Goal: Task Accomplishment & Management: Use online tool/utility

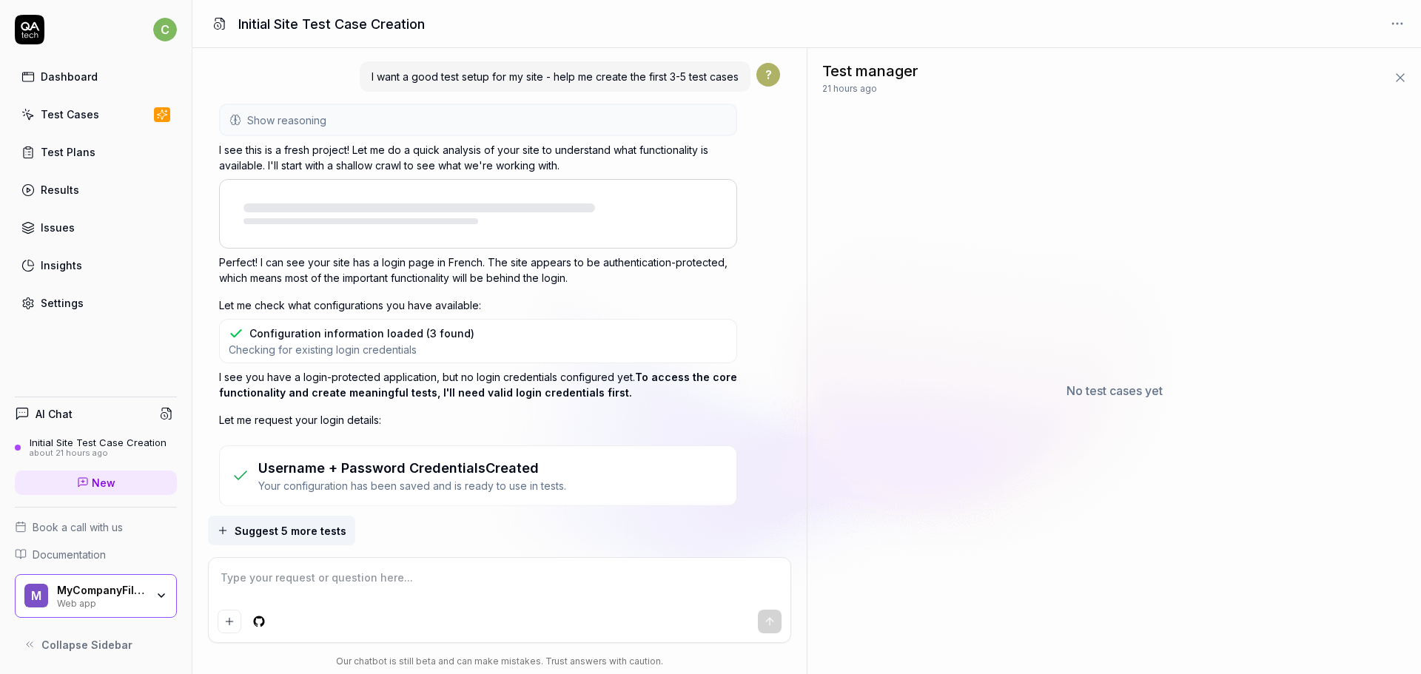
type textarea "*"
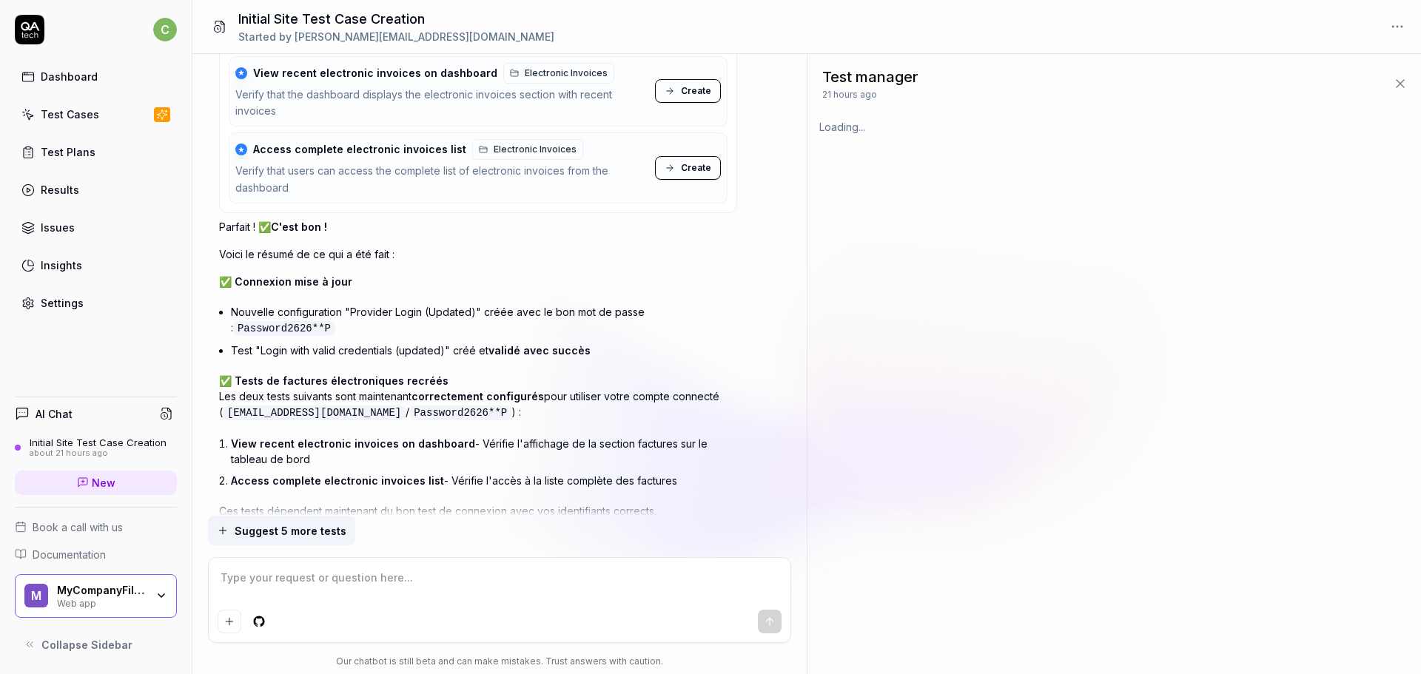
scroll to position [4862, 0]
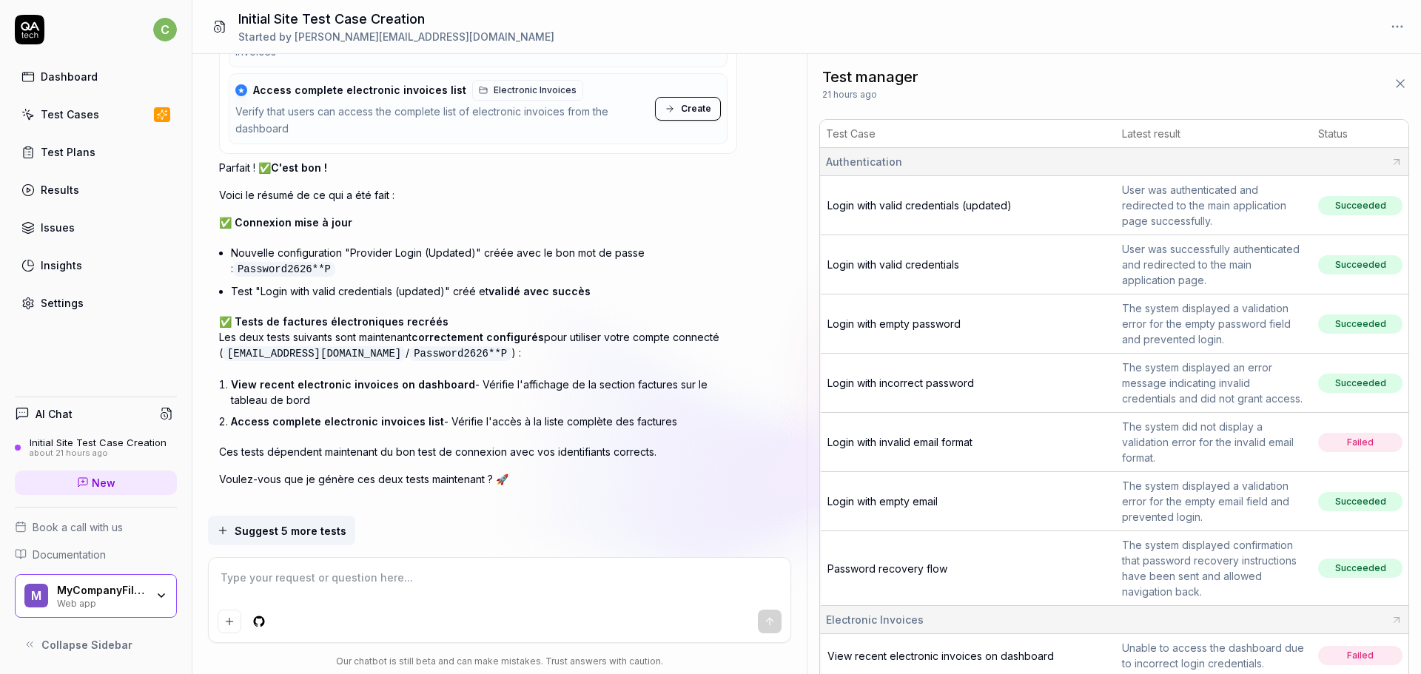
scroll to position [4890, 0]
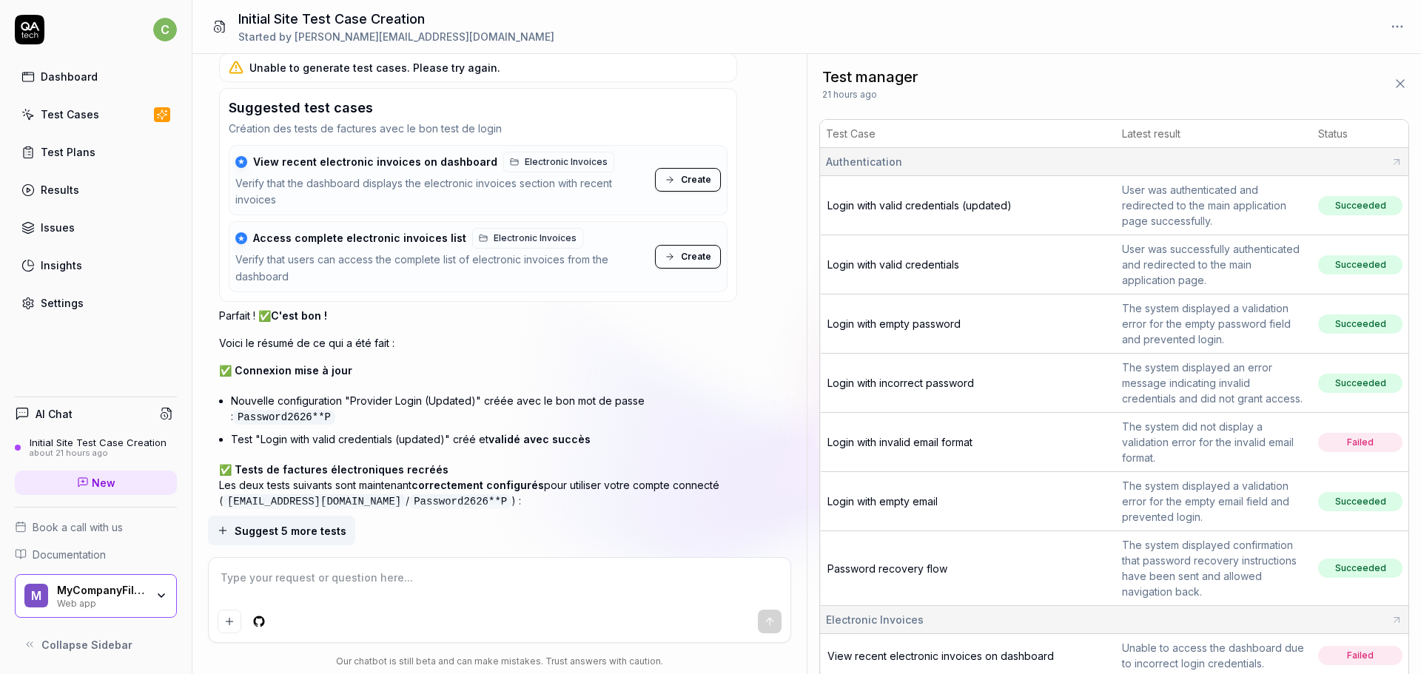
click at [696, 173] on span "Create" at bounding box center [696, 179] width 30 height 13
click at [688, 250] on span "Create" at bounding box center [696, 256] width 30 height 13
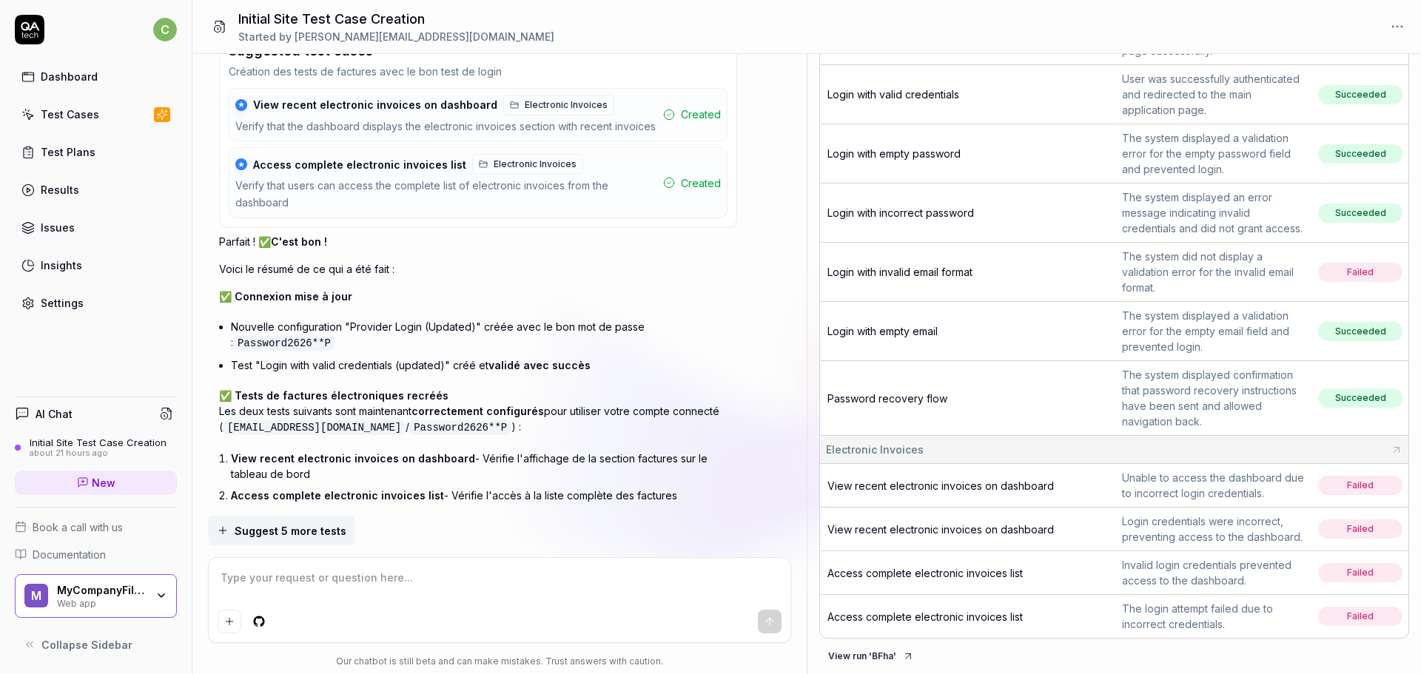
scroll to position [5021, 0]
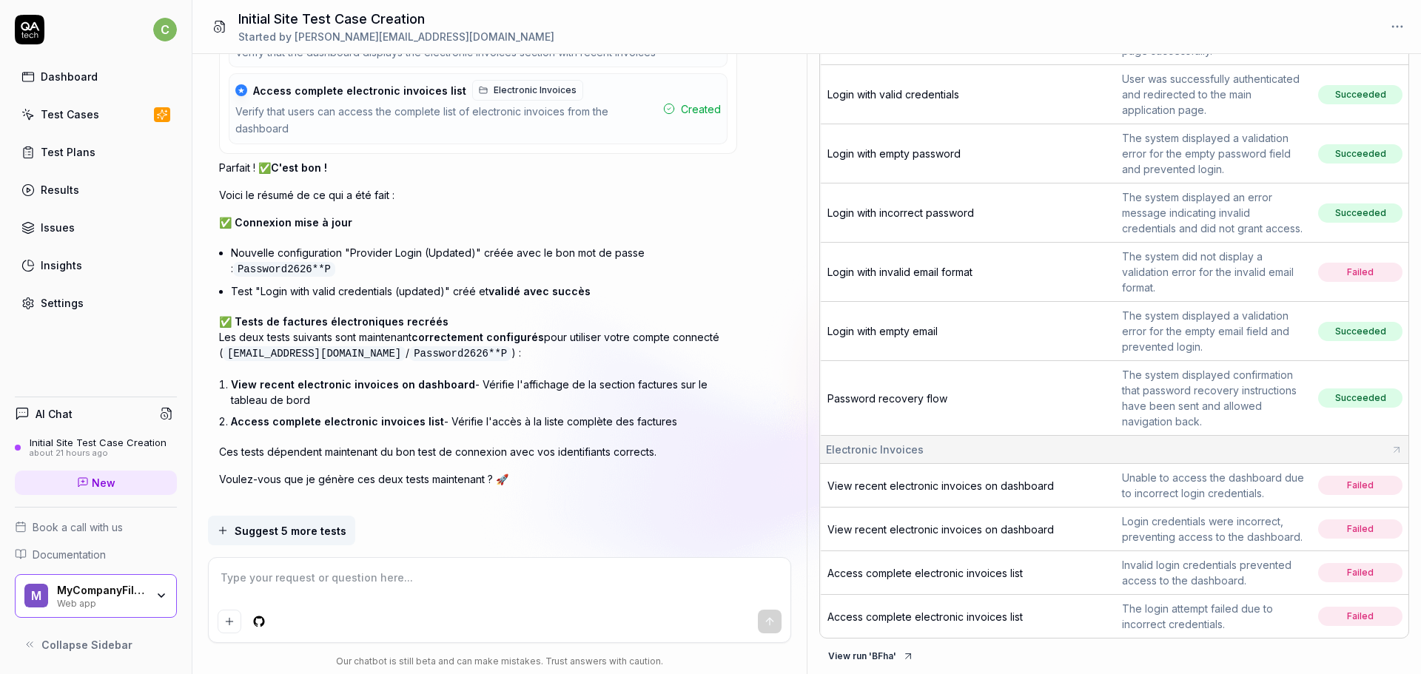
click at [66, 115] on div "Test Cases" at bounding box center [70, 115] width 58 height 16
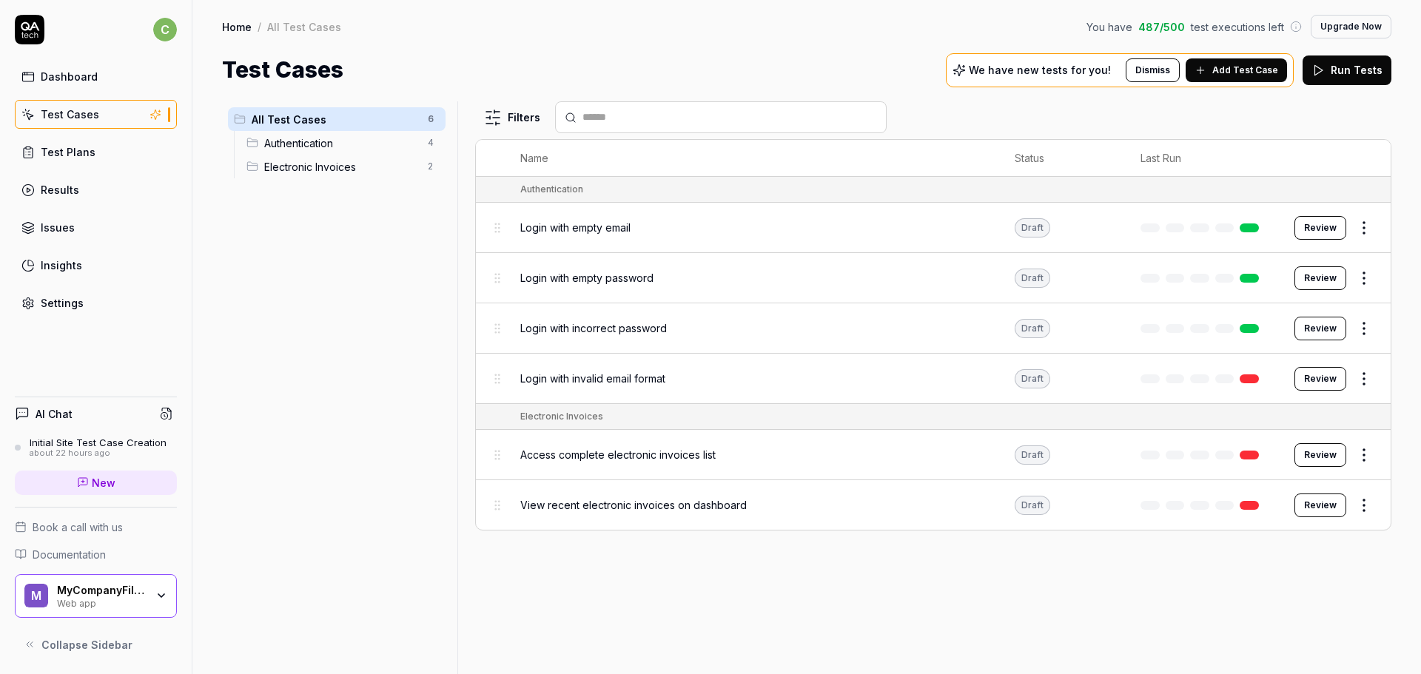
click at [670, 457] on span "Access complete electronic invoices list" at bounding box center [617, 455] width 195 height 16
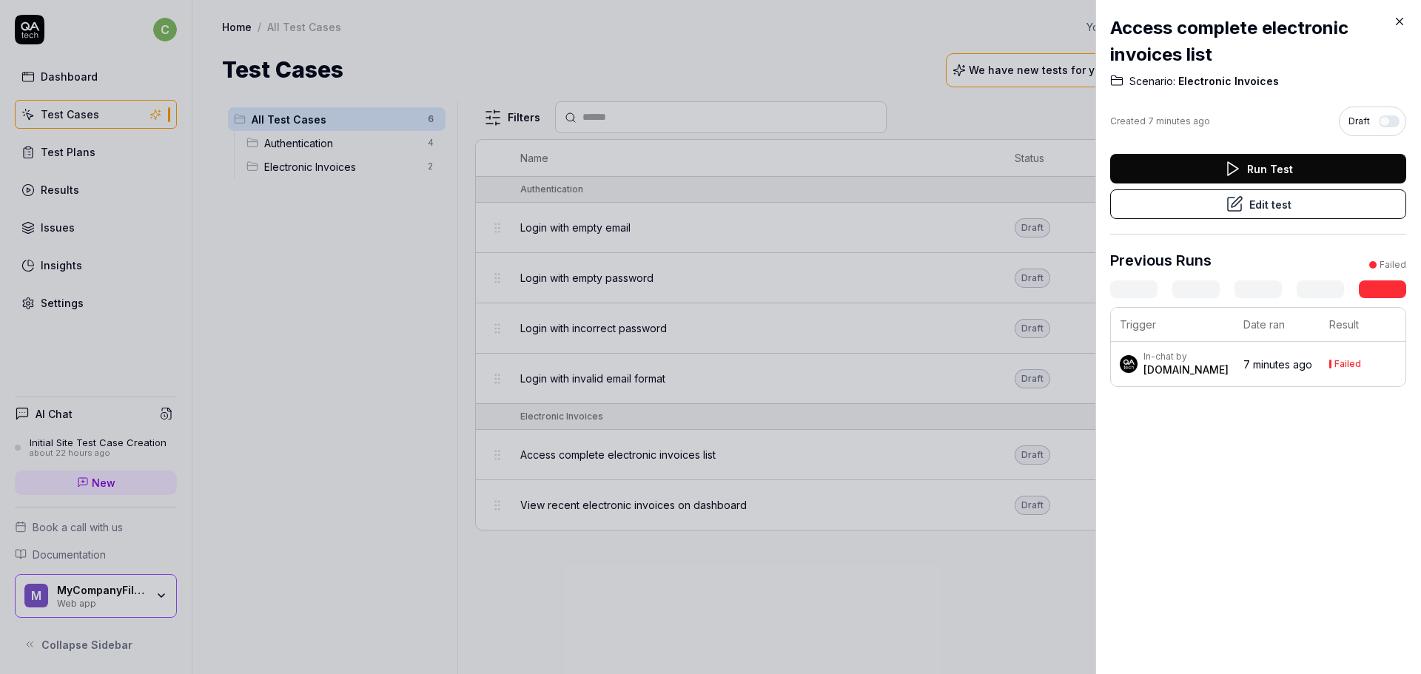
click at [907, 548] on div at bounding box center [710, 337] width 1421 height 674
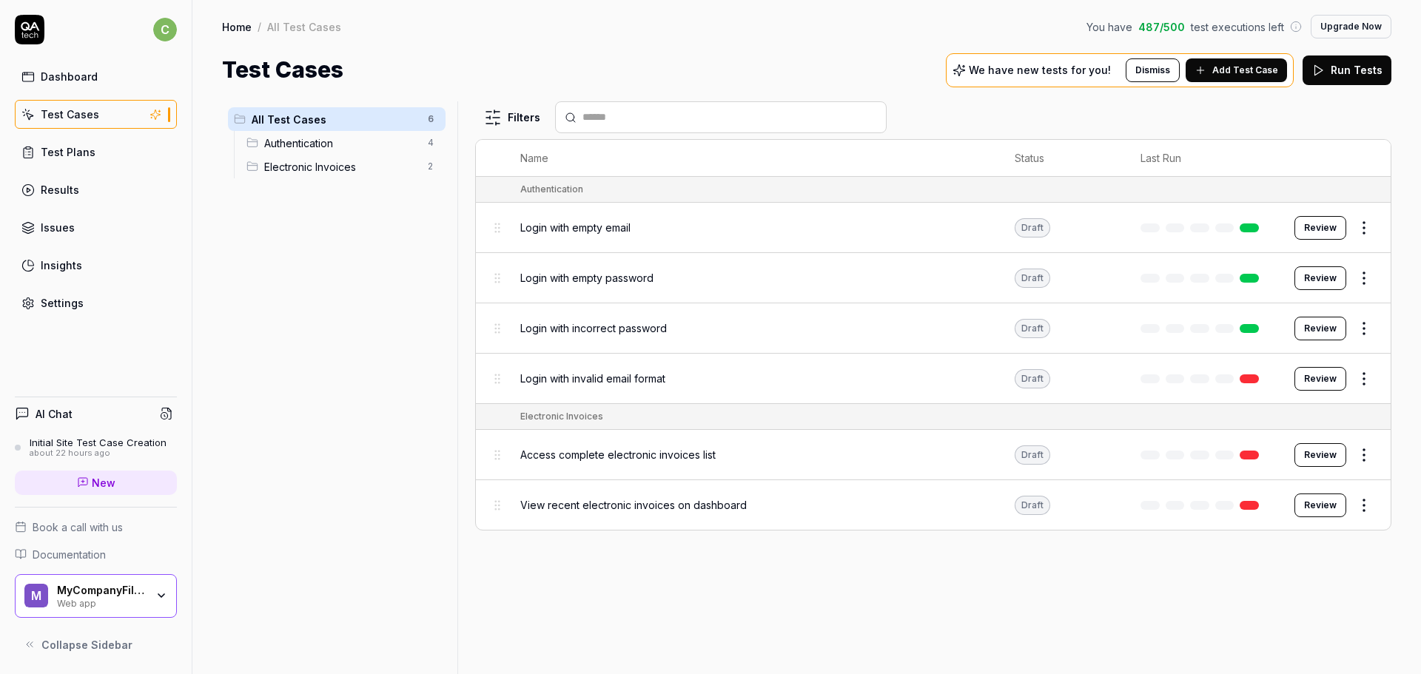
click at [1314, 451] on button "Review" at bounding box center [1320, 455] width 52 height 24
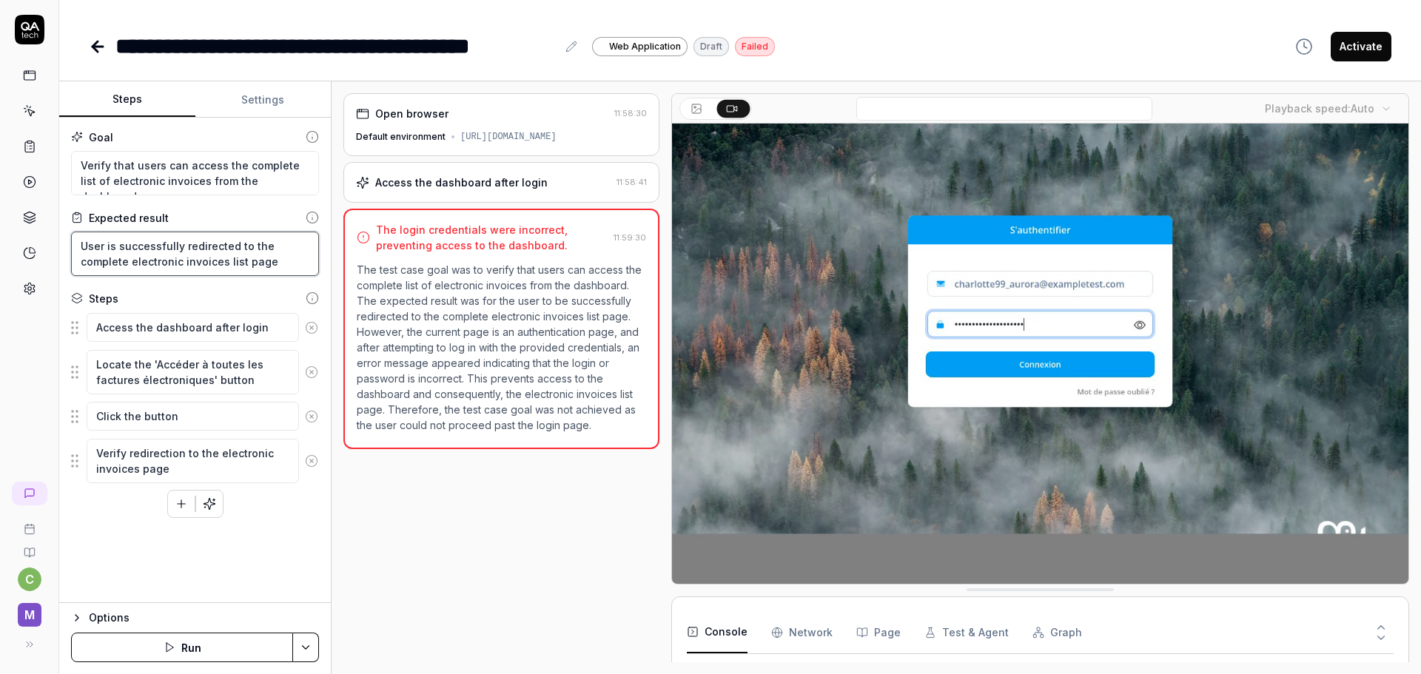
click at [235, 258] on textarea "User is successfully redirected to the complete electronic invoices list page" at bounding box center [195, 254] width 248 height 44
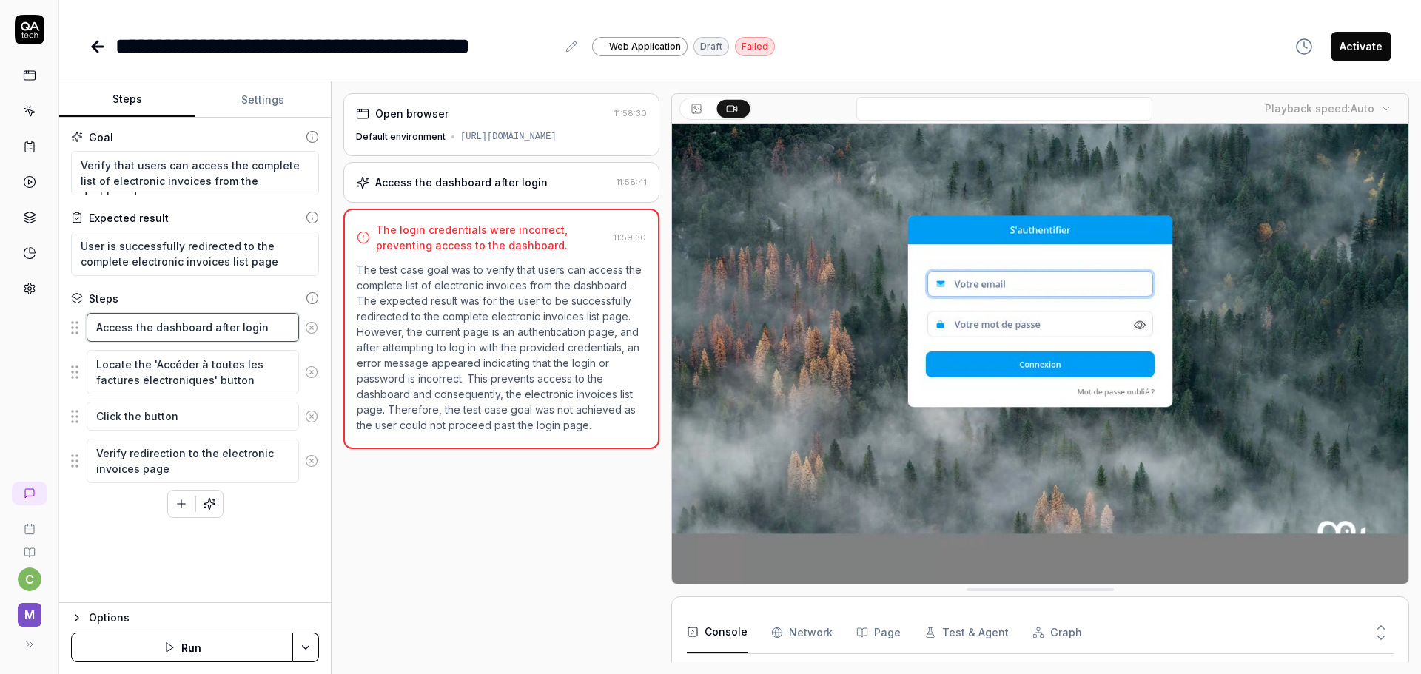
click at [162, 329] on textarea "Access the dashboard after login" at bounding box center [193, 327] width 212 height 29
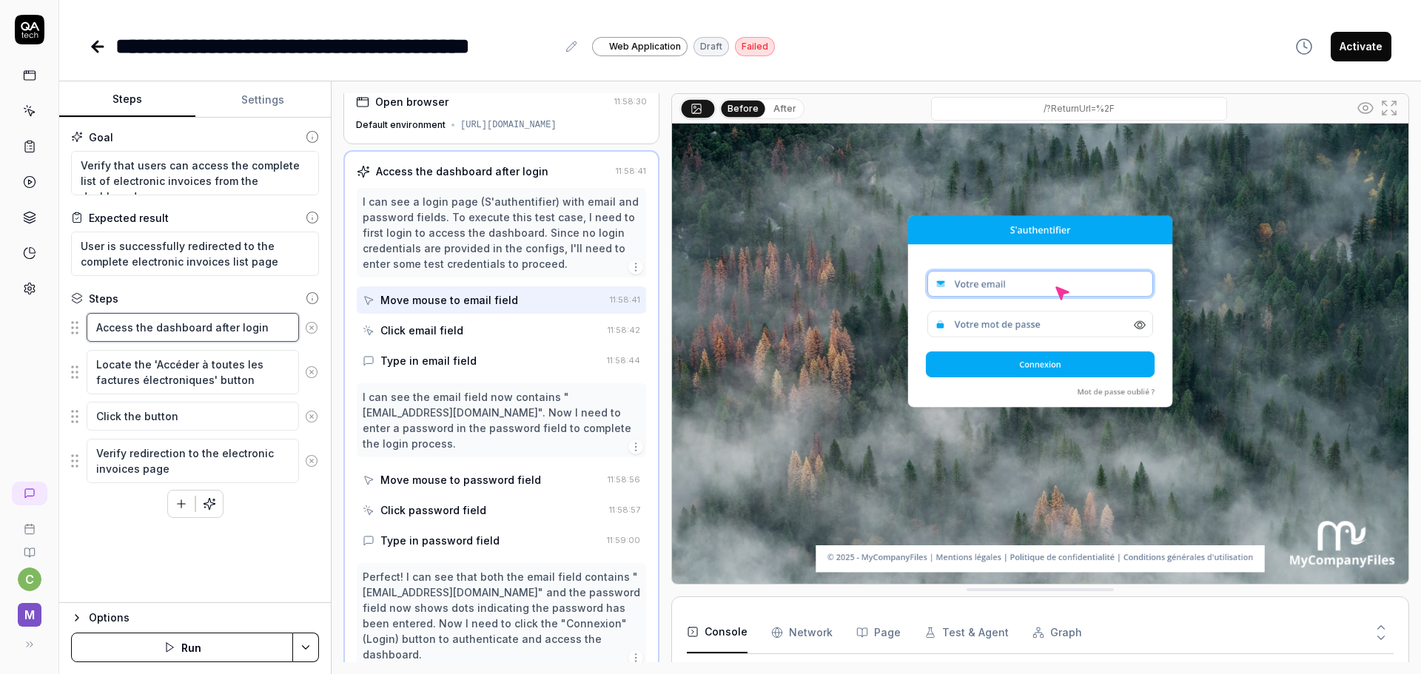
scroll to position [86, 0]
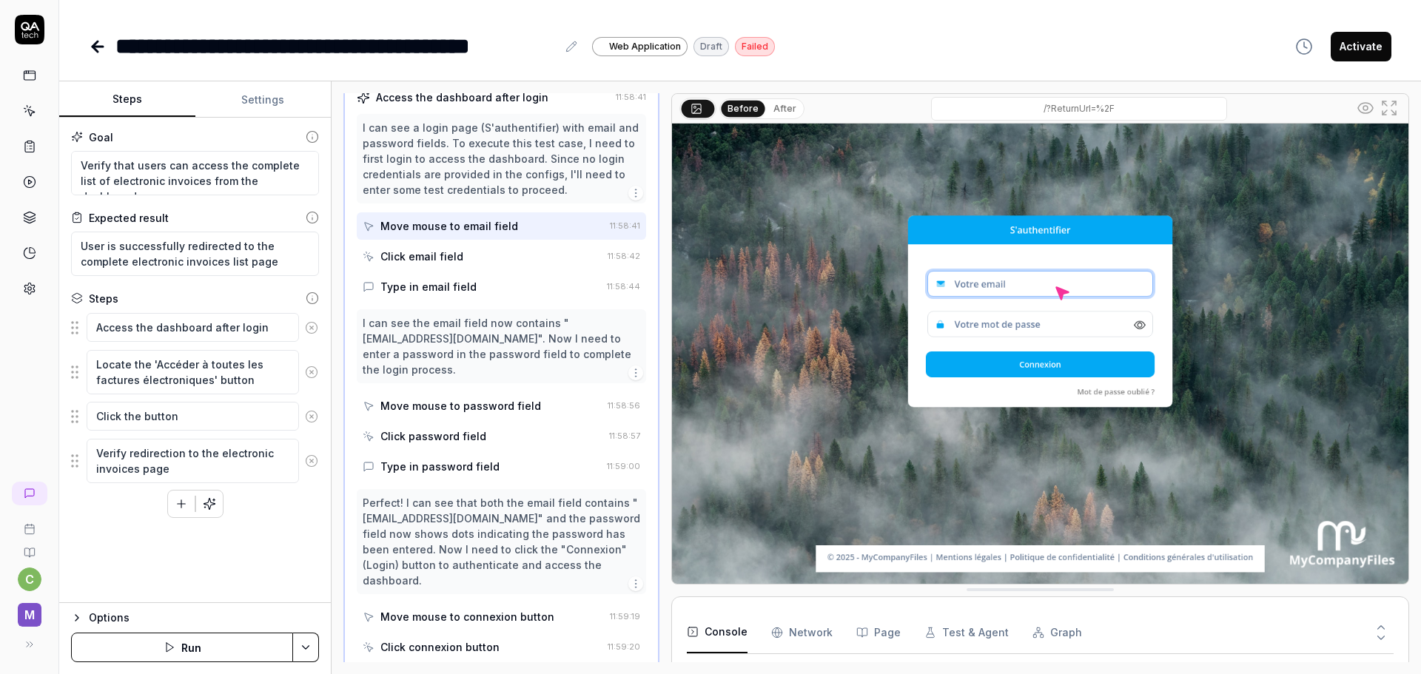
click at [454, 264] on div "Click email field" at bounding box center [421, 257] width 83 height 16
click at [465, 295] on div "Type in email field" at bounding box center [428, 287] width 96 height 16
drag, startPoint x: 570, startPoint y: 300, endPoint x: 531, endPoint y: 300, distance: 38.5
click at [532, 300] on div "Type in email field" at bounding box center [482, 286] width 238 height 27
click at [632, 383] on div "I can see the email field now contains "charlotte99_aurora@exampletest.com". No…" at bounding box center [501, 346] width 289 height 74
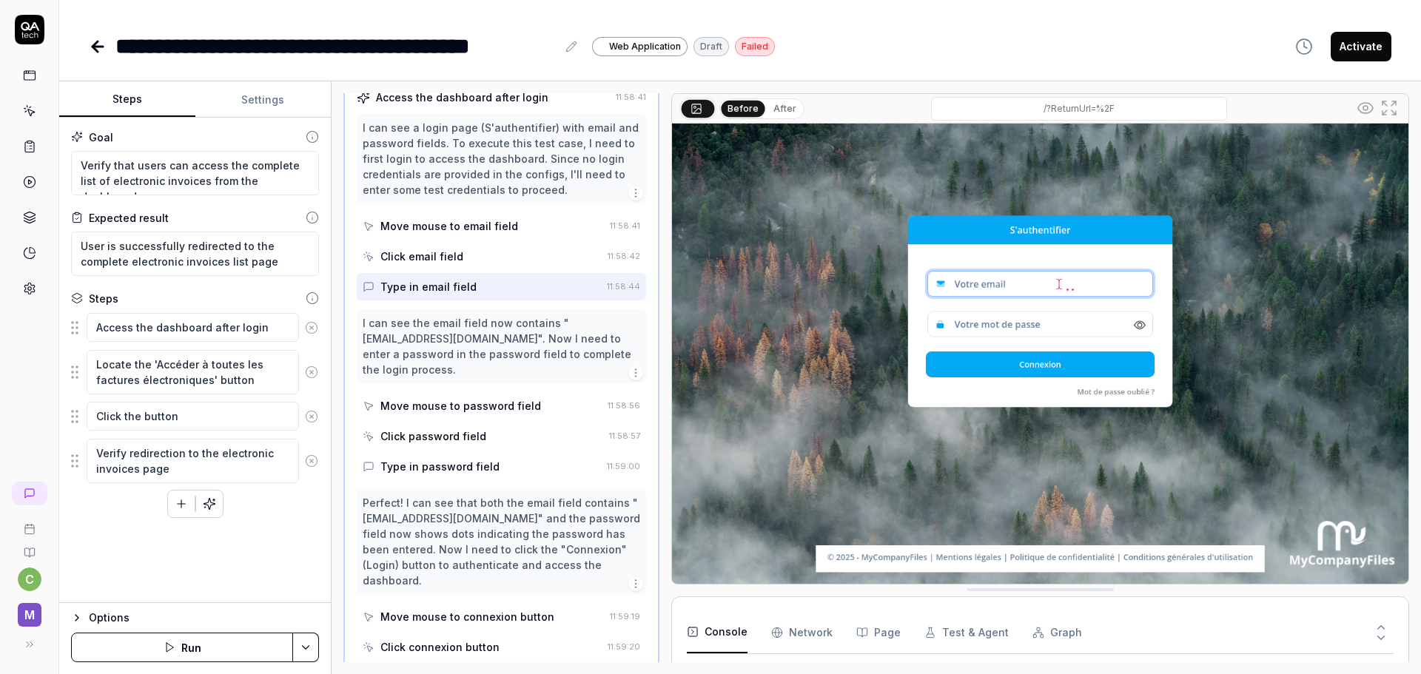
click at [630, 379] on icon "button" at bounding box center [636, 373] width 12 height 12
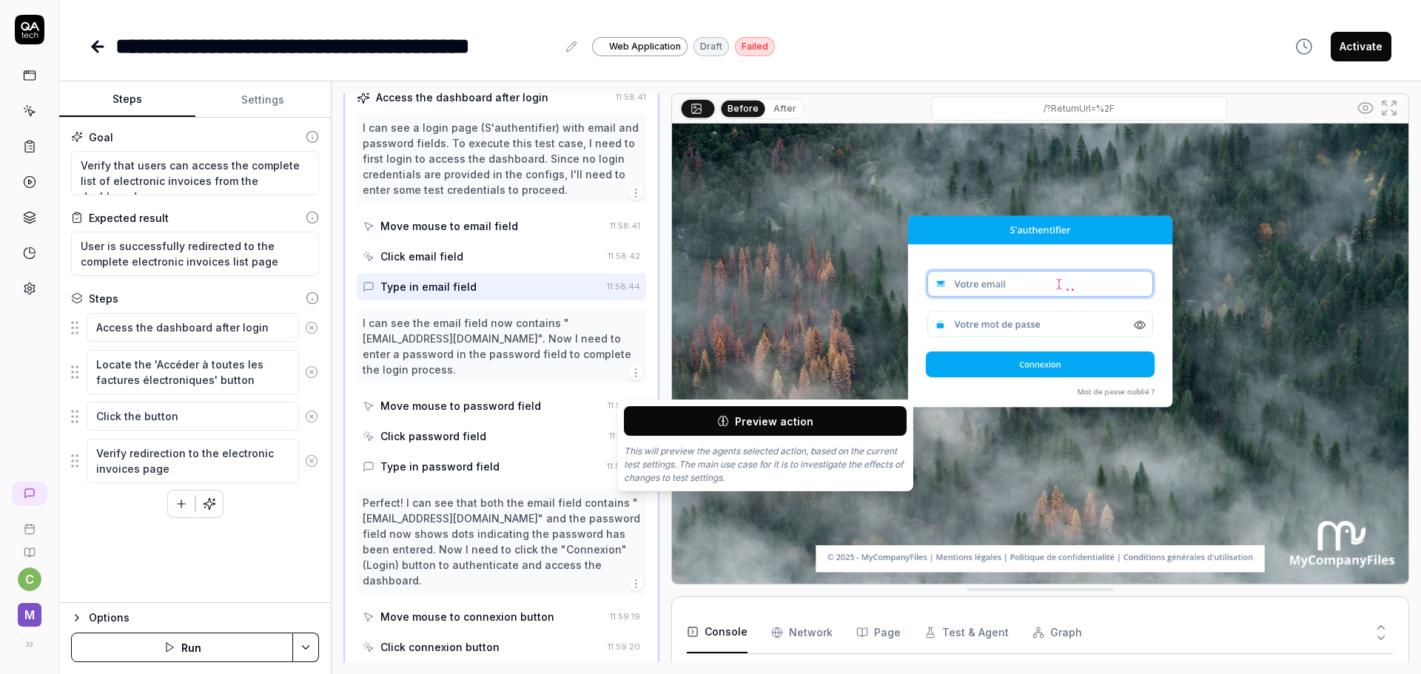
click at [531, 363] on div "I can see the email field now contains "charlotte99_aurora@exampletest.com". No…" at bounding box center [502, 346] width 278 height 62
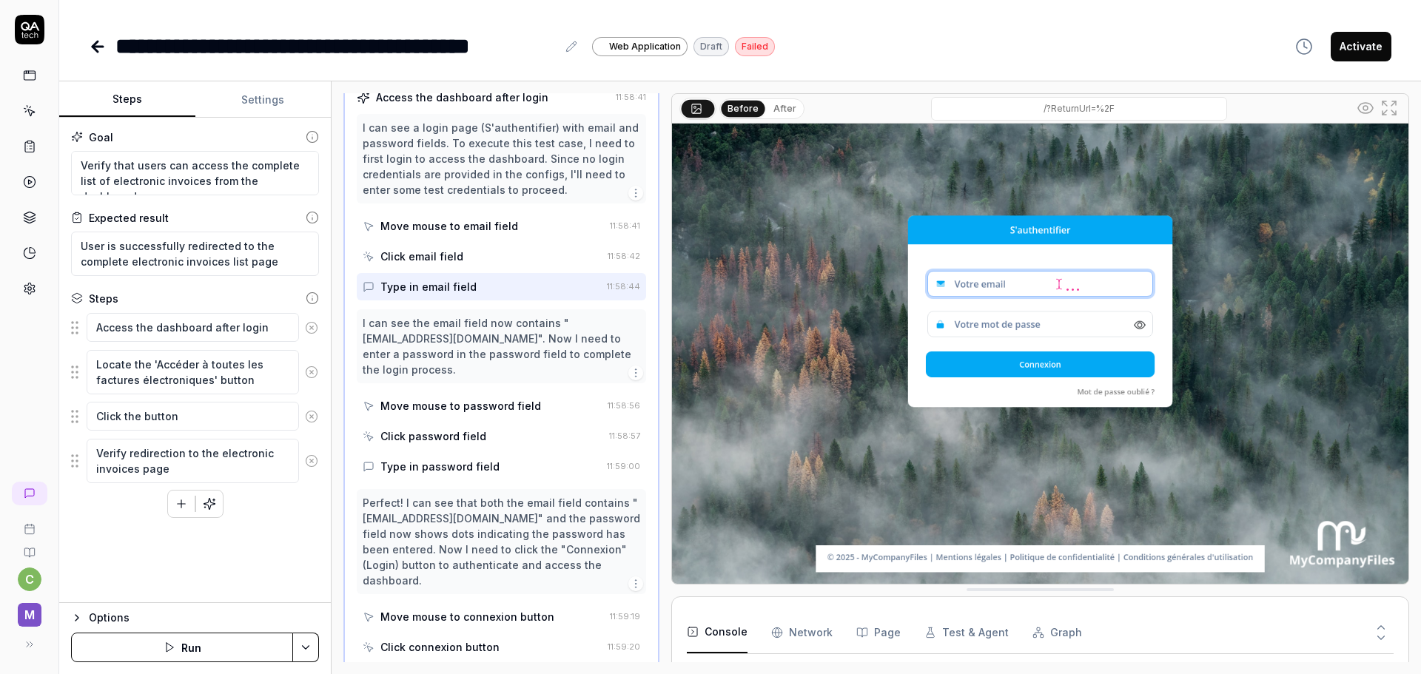
click at [465, 343] on div "I can see the email field now contains "charlotte99_aurora@exampletest.com". No…" at bounding box center [502, 346] width 278 height 62
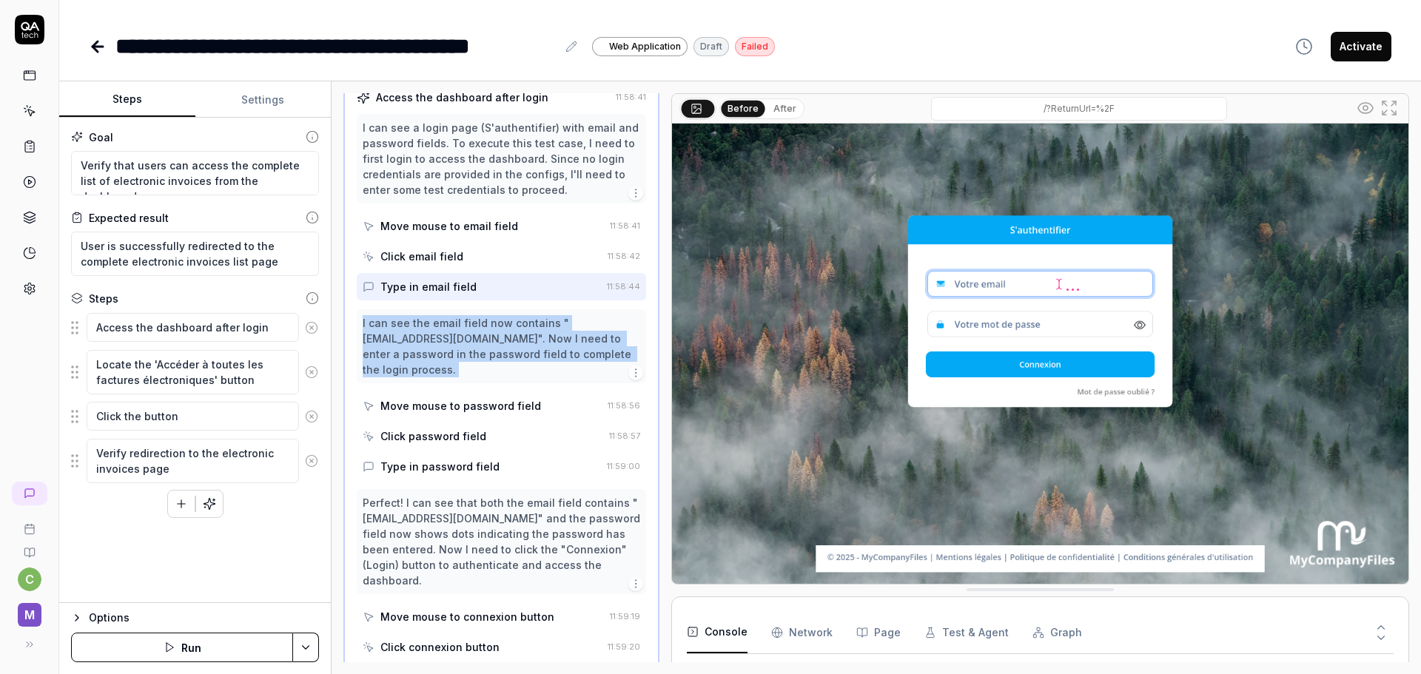
click at [465, 343] on div "I can see the email field now contains "charlotte99_aurora@exampletest.com". No…" at bounding box center [502, 346] width 278 height 62
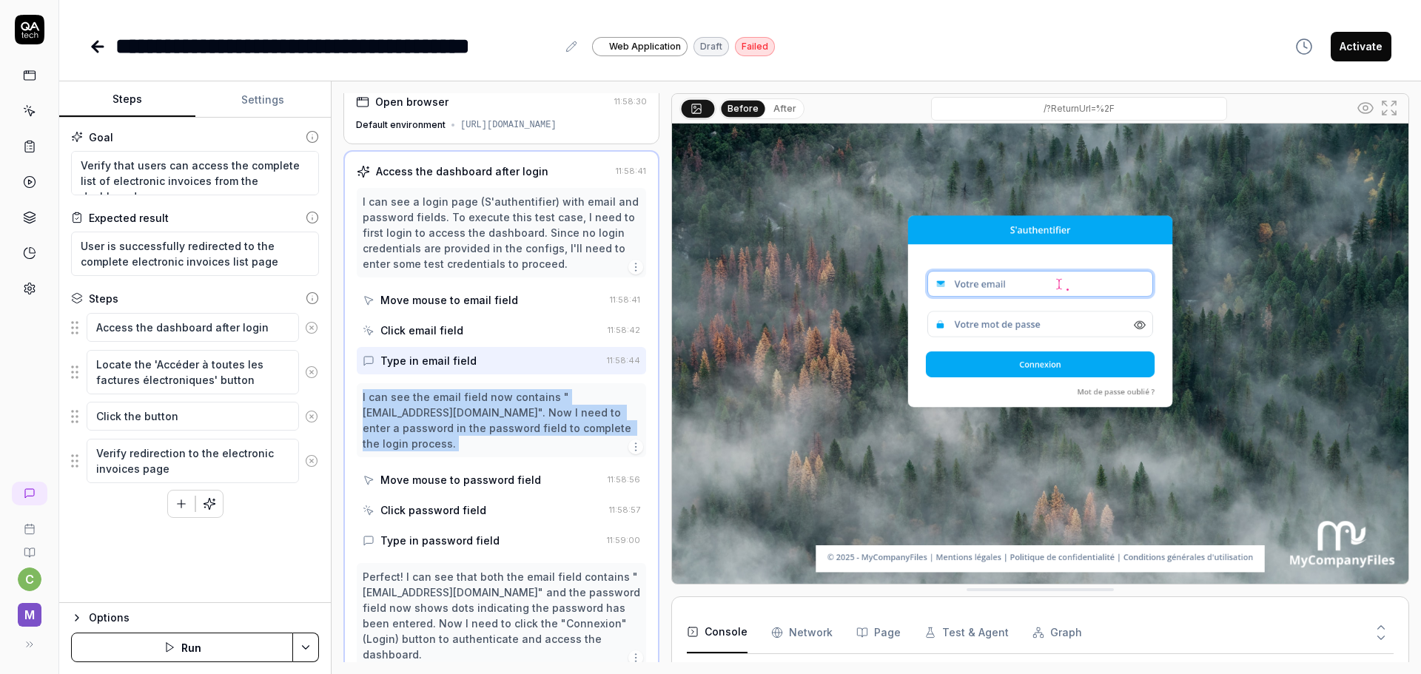
scroll to position [0, 0]
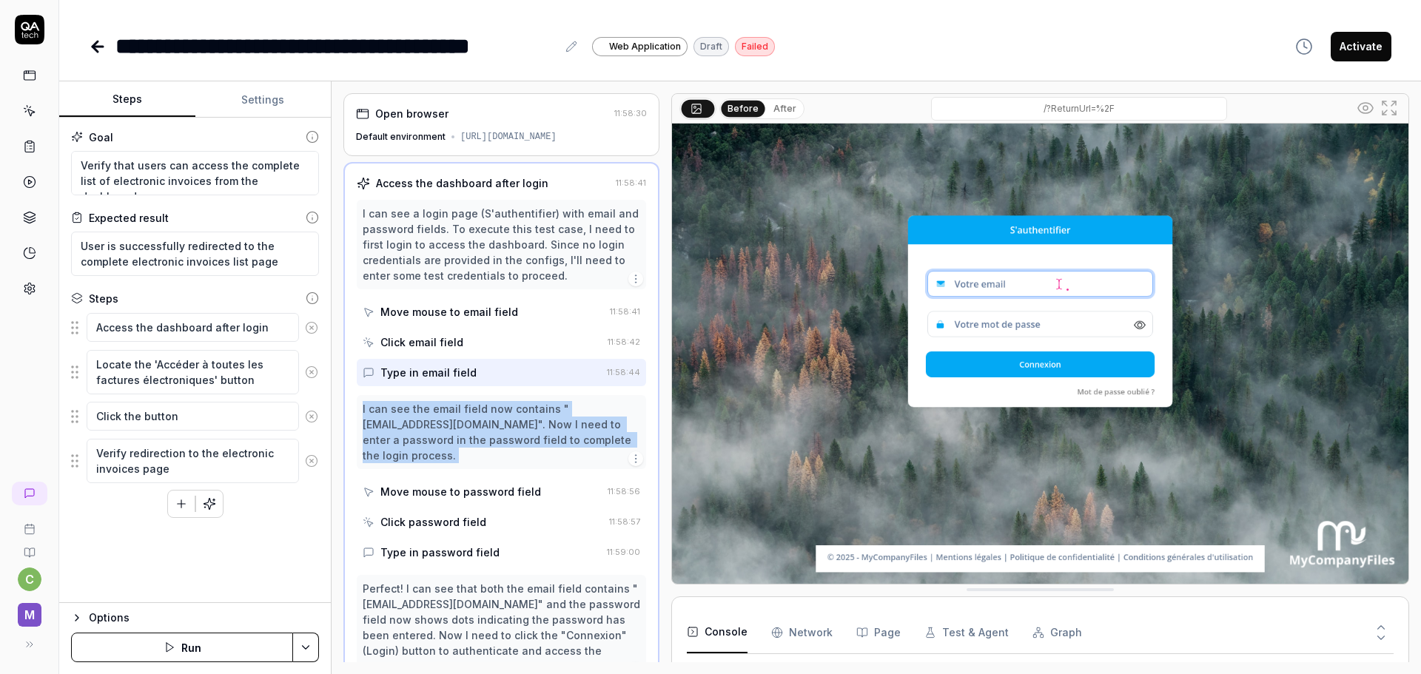
click at [245, 99] on button "Settings" at bounding box center [263, 100] width 136 height 36
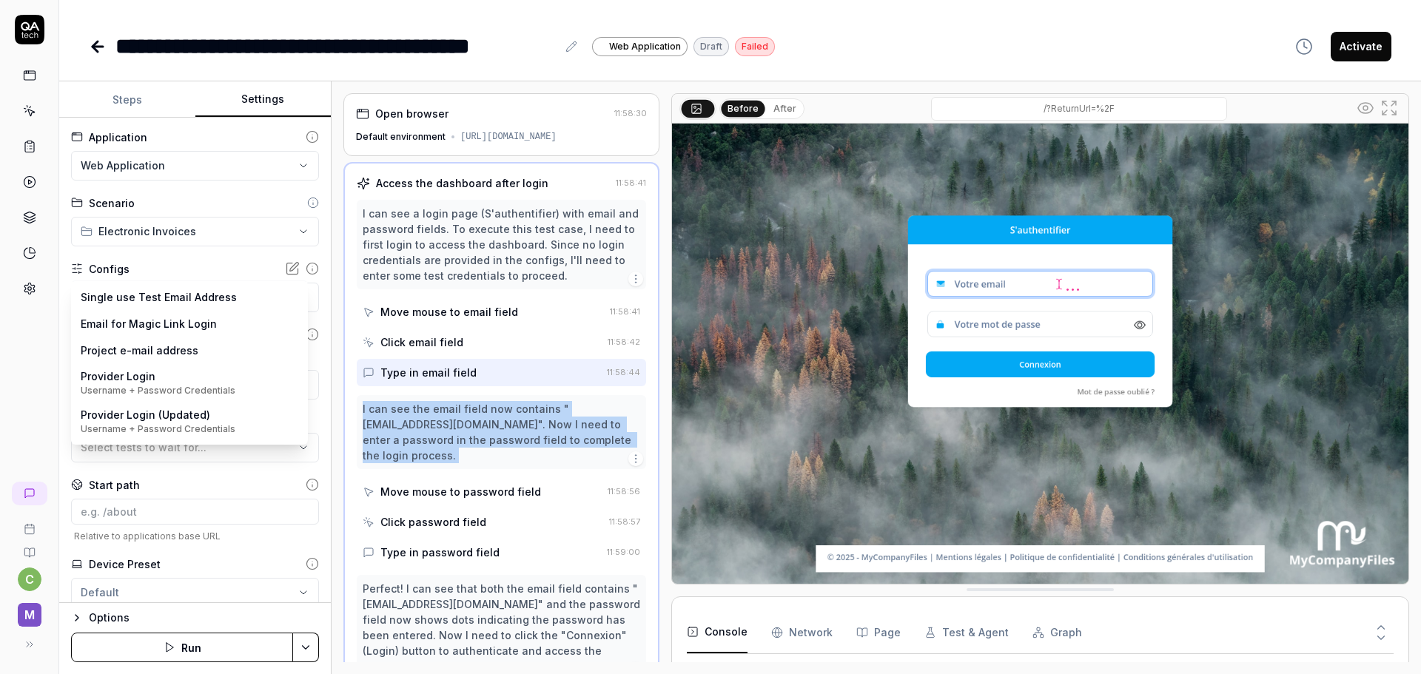
click at [177, 300] on body "**********" at bounding box center [710, 337] width 1421 height 674
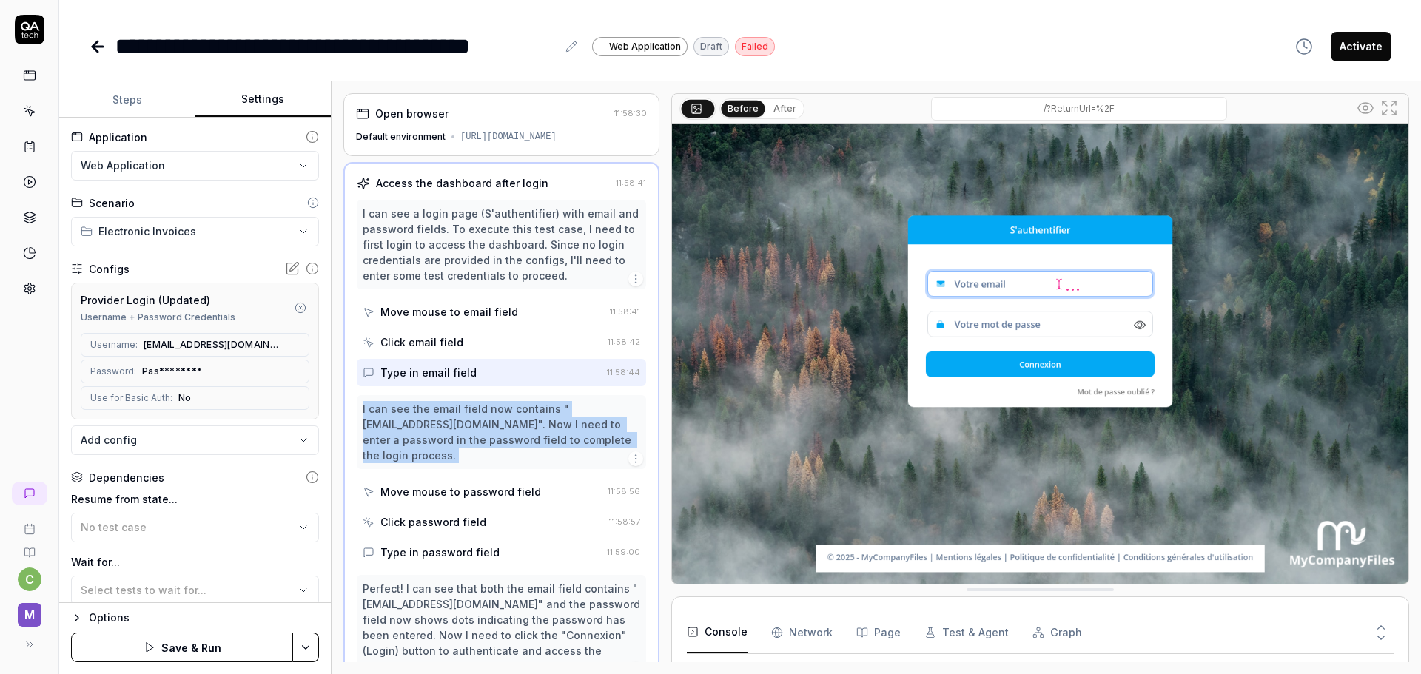
click at [190, 648] on button "Save & Run" at bounding box center [182, 648] width 222 height 30
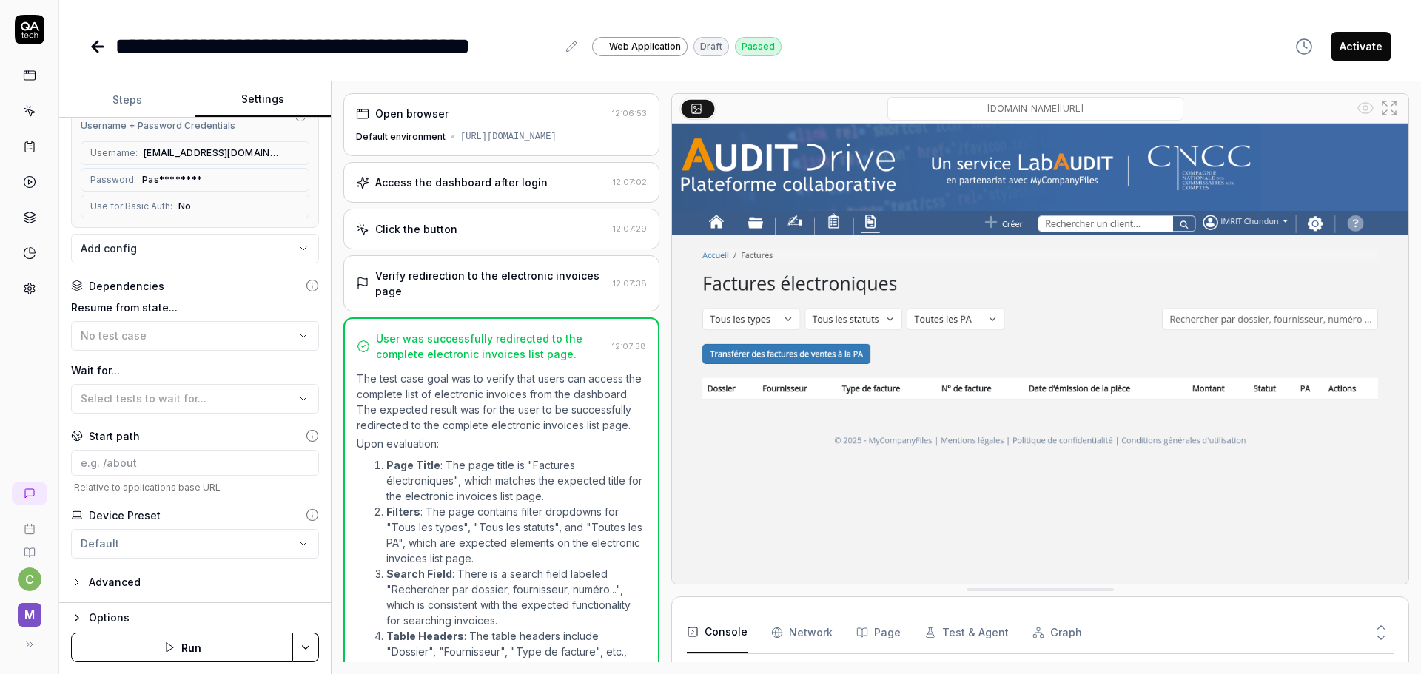
click at [93, 43] on icon at bounding box center [98, 47] width 18 height 18
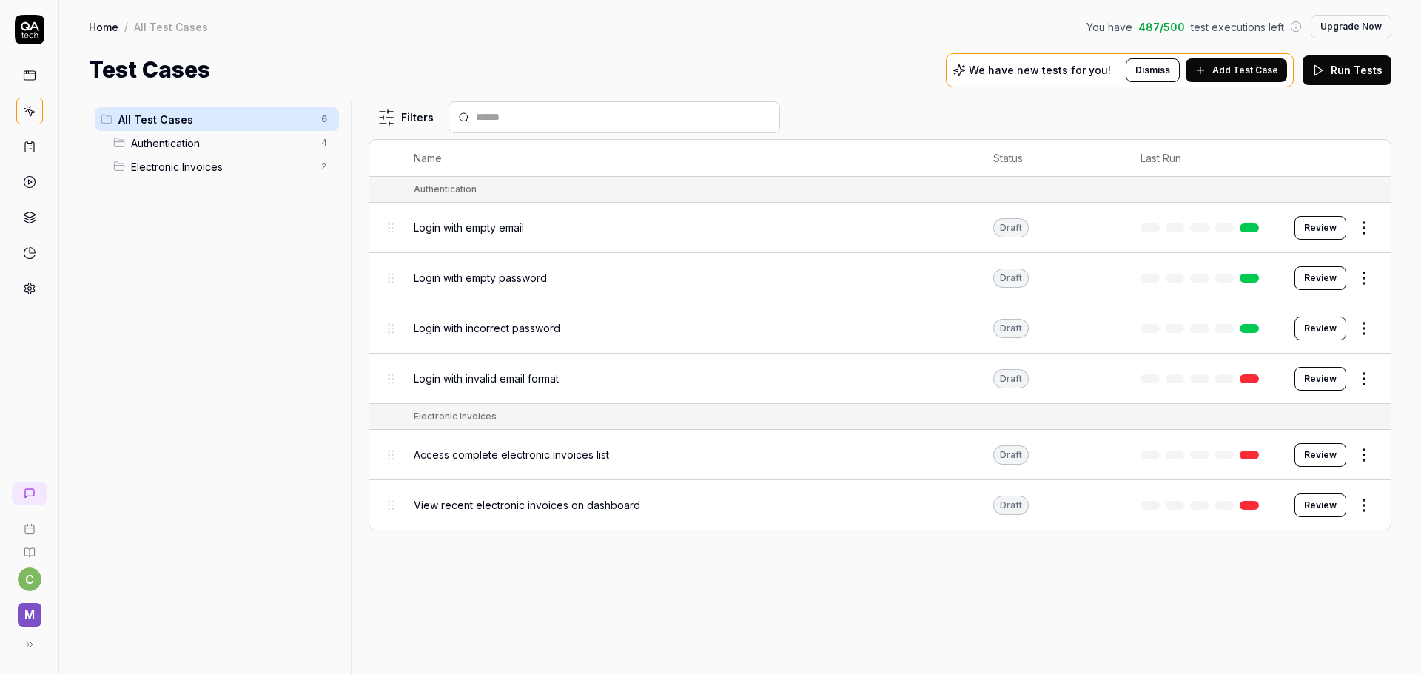
click at [1339, 519] on td "Review" at bounding box center [1335, 505] width 111 height 50
click at [1331, 506] on button "Review" at bounding box center [1320, 506] width 52 height 24
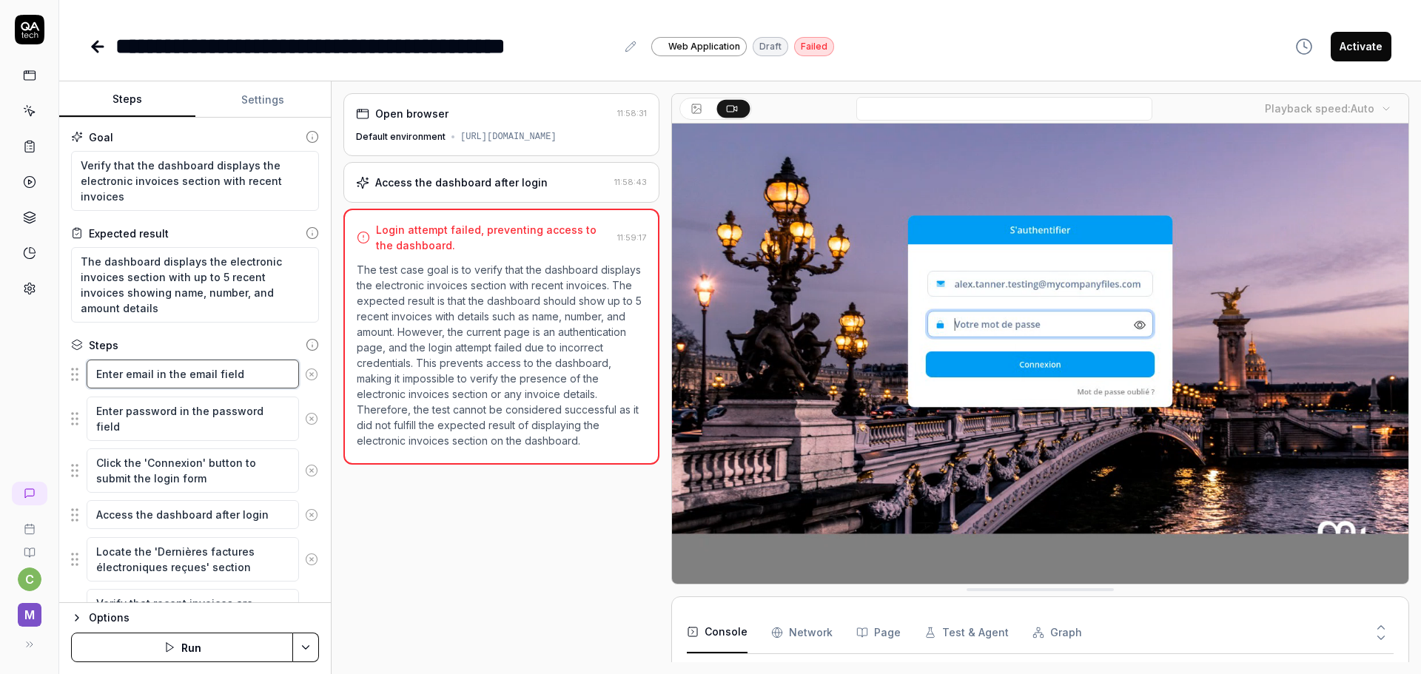
click at [175, 376] on textarea "Enter email in the email field" at bounding box center [193, 374] width 212 height 29
click at [505, 189] on div "Access the dashboard after login" at bounding box center [461, 183] width 172 height 16
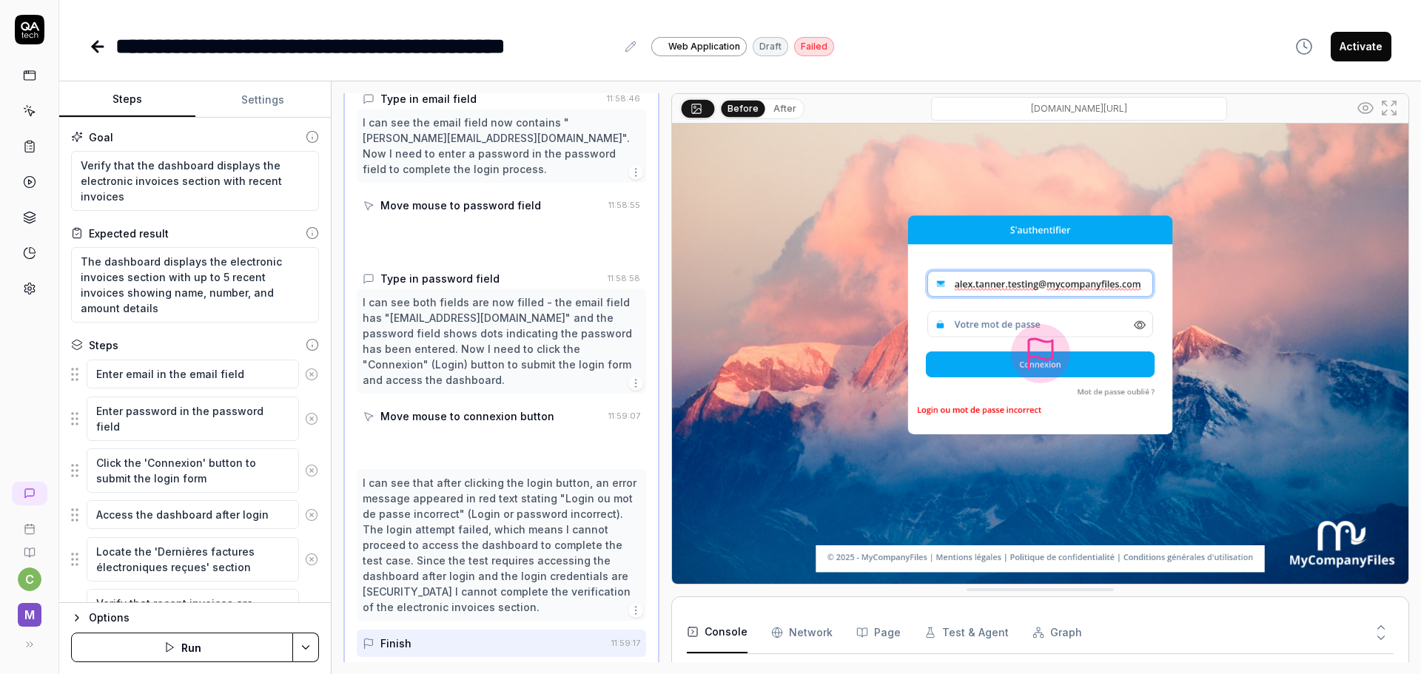
scroll to position [308, 0]
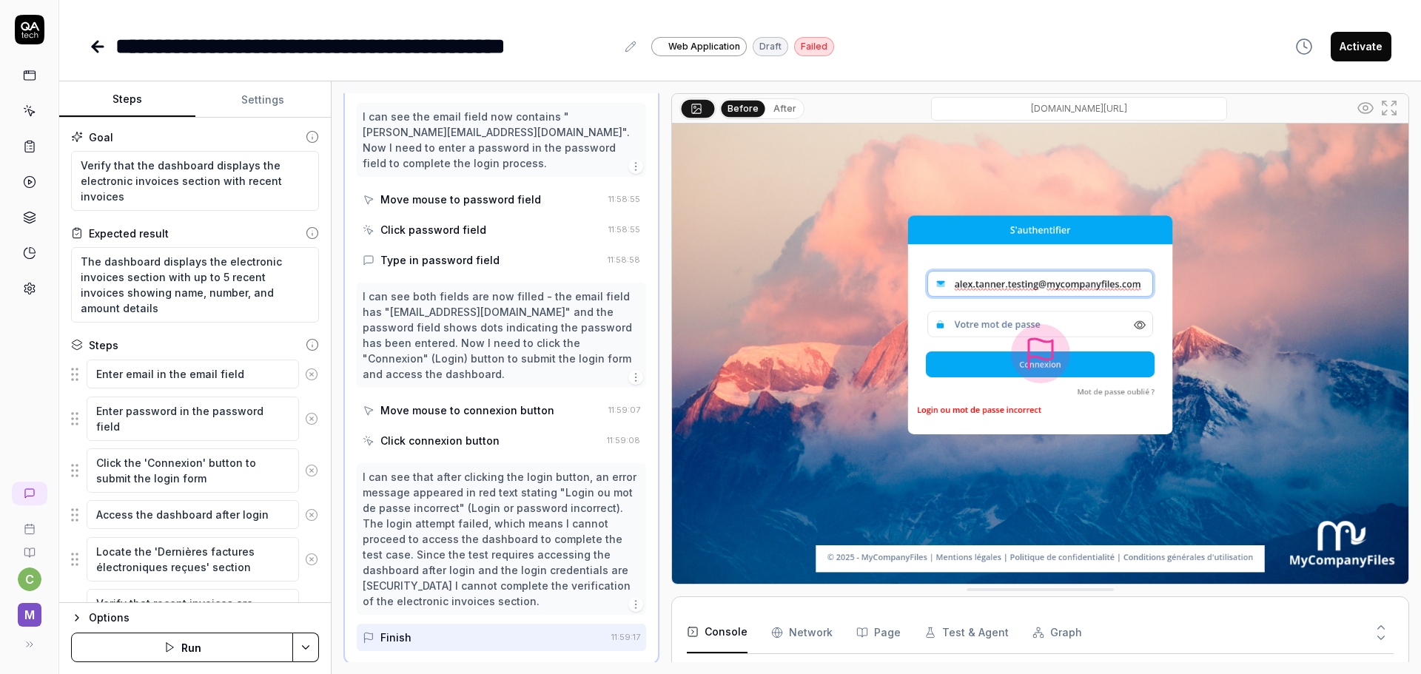
click at [275, 102] on button "Settings" at bounding box center [263, 100] width 136 height 36
type textarea "*"
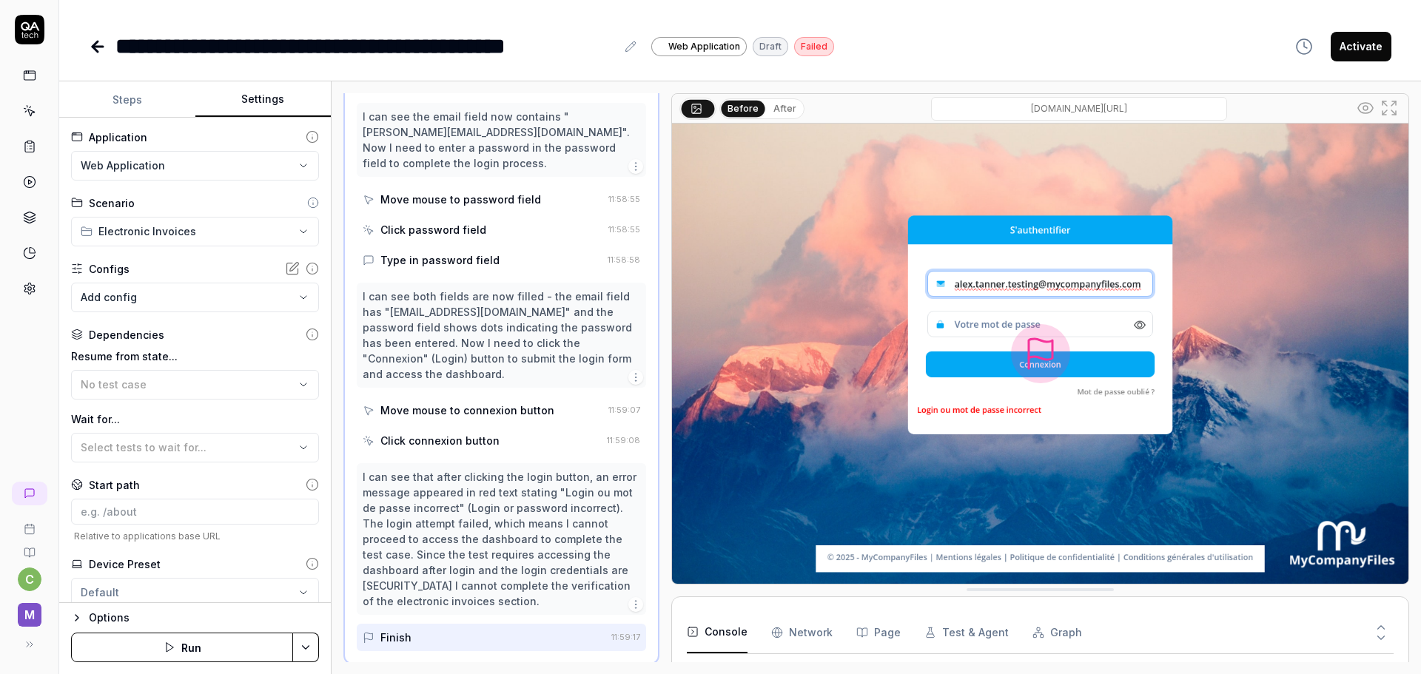
click at [198, 300] on body "**********" at bounding box center [710, 337] width 1421 height 674
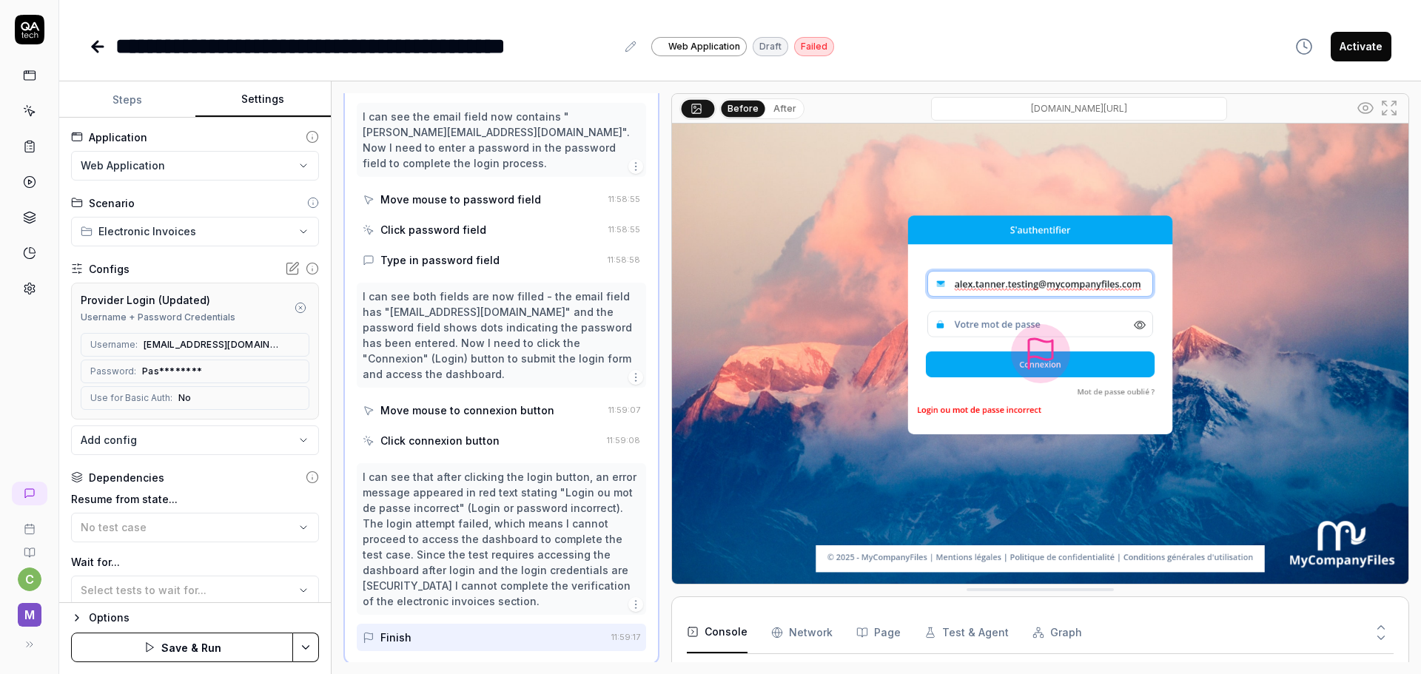
click at [193, 652] on button "Save & Run" at bounding box center [182, 648] width 222 height 30
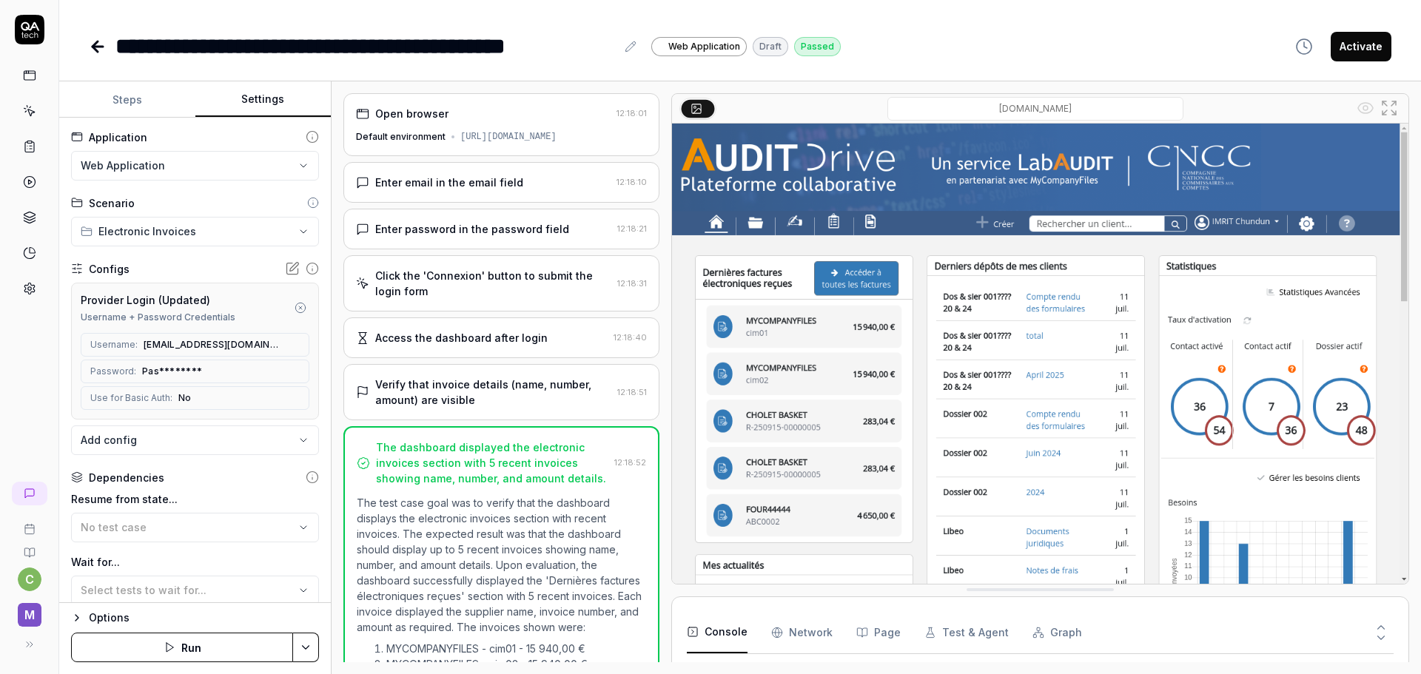
click at [500, 406] on div "Verify that invoice details (name, number, amount) are visible" at bounding box center [493, 392] width 236 height 31
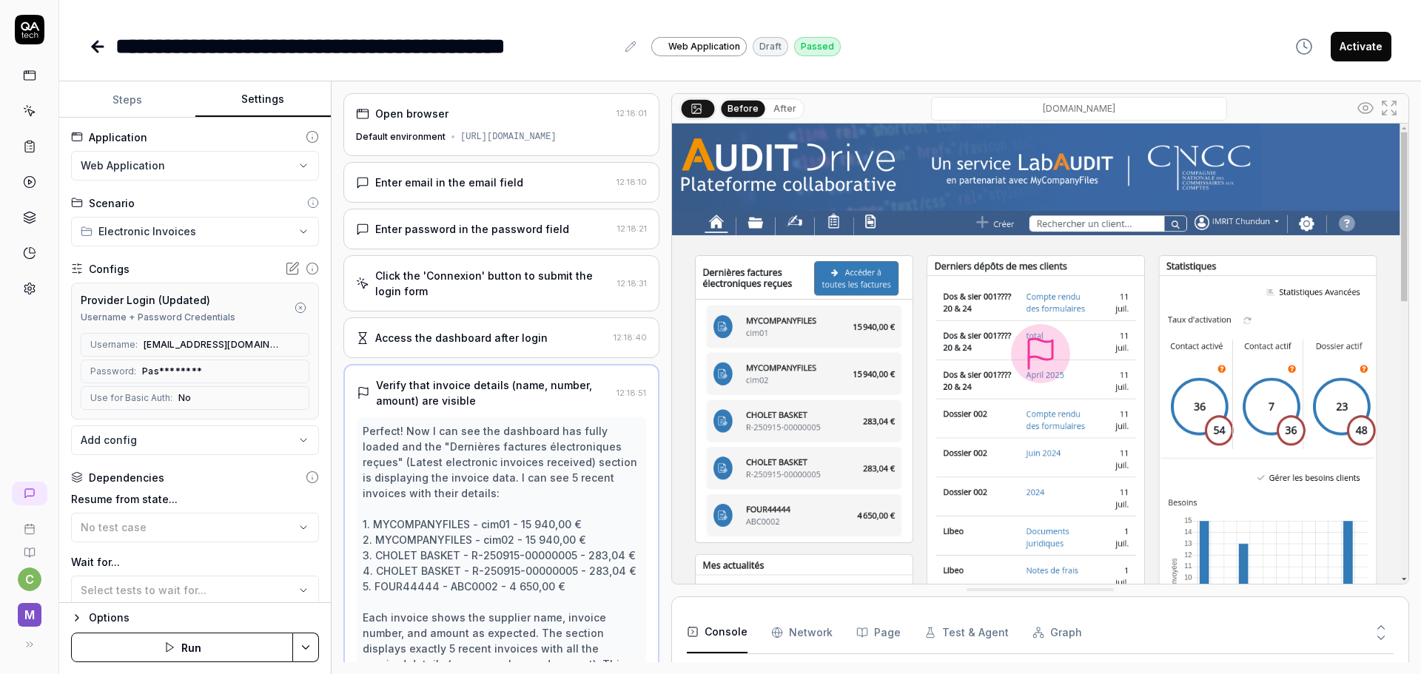
scroll to position [125, 0]
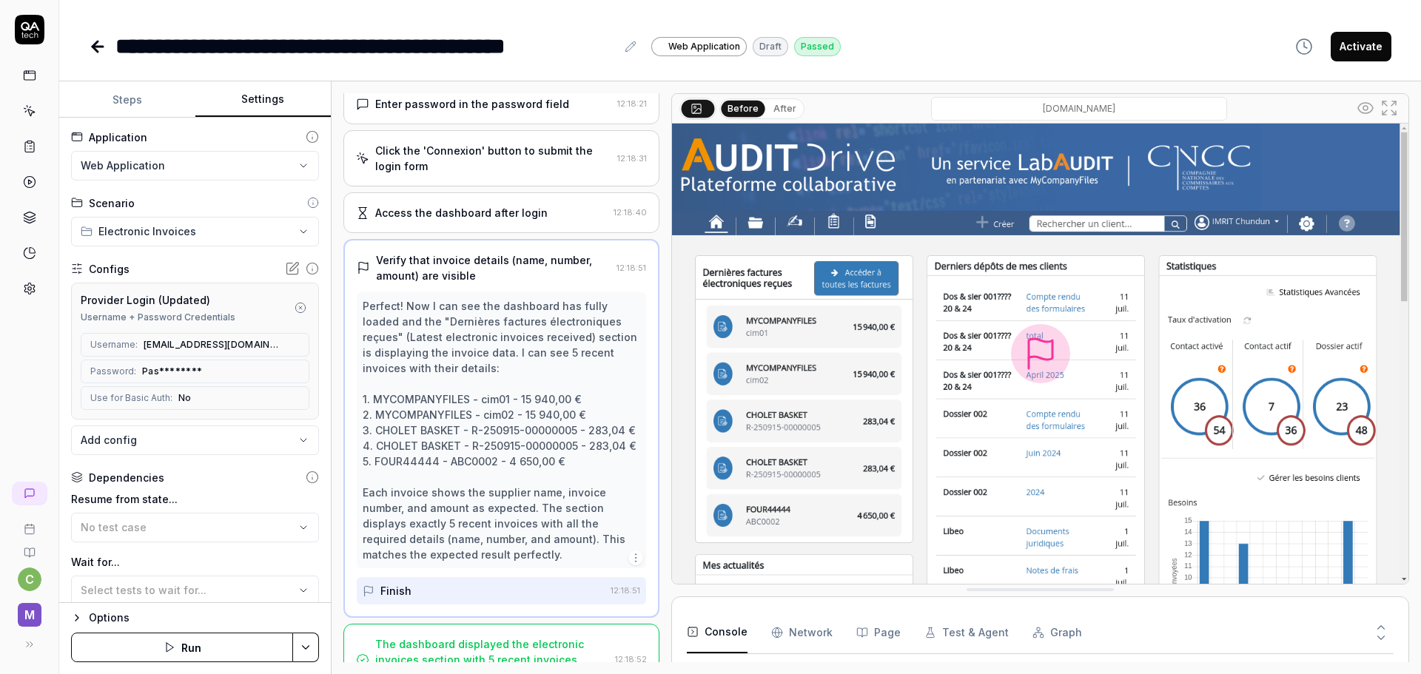
click at [516, 465] on div "Perfect! Now I can see the dashboard has fully loaded and the "Dernières factur…" at bounding box center [502, 430] width 278 height 264
